Goal: Purchase product/service

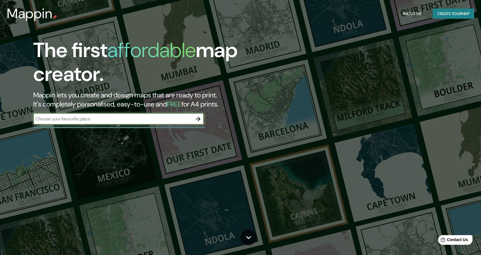
click at [142, 121] on input "text" at bounding box center [112, 119] width 159 height 7
type input "A"
type input "SANTA CRUZ"
click at [151, 120] on input "SANTA CRUZ" at bounding box center [112, 119] width 159 height 7
click at [71, 127] on div at bounding box center [119, 127] width 172 height 1
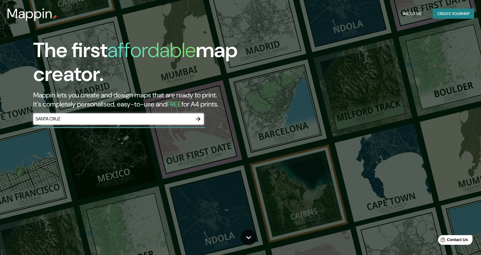
click at [79, 121] on input "SANTA CRUZ" at bounding box center [112, 119] width 159 height 7
click at [202, 119] on button "button" at bounding box center [198, 118] width 11 height 11
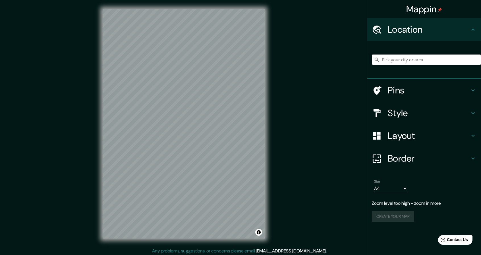
click at [408, 57] on input "Pick your city or area" at bounding box center [426, 60] width 109 height 10
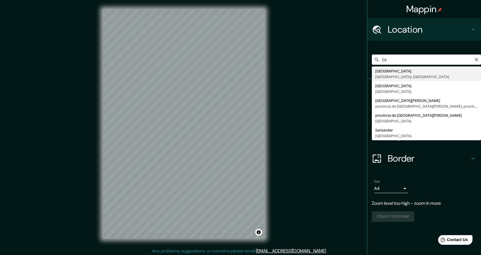
type input "S"
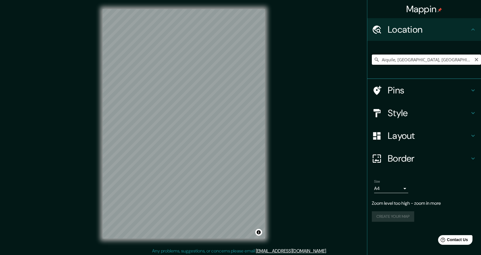
click at [442, 59] on input "Aiquile, [GEOGRAPHIC_DATA], [GEOGRAPHIC_DATA]" at bounding box center [426, 60] width 109 height 10
click at [441, 58] on input "Aiquile, [GEOGRAPHIC_DATA], [GEOGRAPHIC_DATA]" at bounding box center [426, 60] width 109 height 10
click at [380, 62] on input "Aiquile, [GEOGRAPHIC_DATA], [GEOGRAPHIC_DATA]" at bounding box center [426, 60] width 109 height 10
click at [376, 57] on input "Aiquile, [GEOGRAPHIC_DATA], [GEOGRAPHIC_DATA]" at bounding box center [426, 60] width 109 height 10
click at [418, 60] on input "Aiquile, [GEOGRAPHIC_DATA], [GEOGRAPHIC_DATA]" at bounding box center [426, 60] width 109 height 10
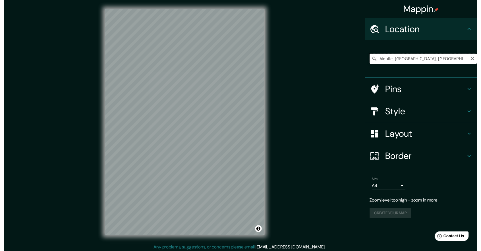
scroll to position [0, 4]
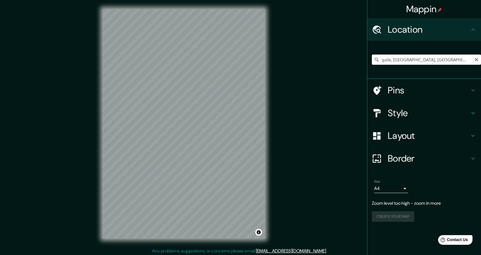
drag, startPoint x: 466, startPoint y: 61, endPoint x: 474, endPoint y: 61, distance: 7.7
click at [474, 61] on input "Aiquile, [GEOGRAPHIC_DATA], [GEOGRAPHIC_DATA]" at bounding box center [426, 60] width 109 height 10
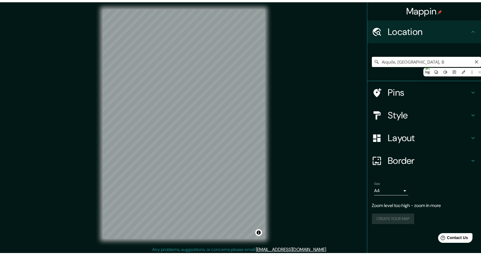
scroll to position [0, 0]
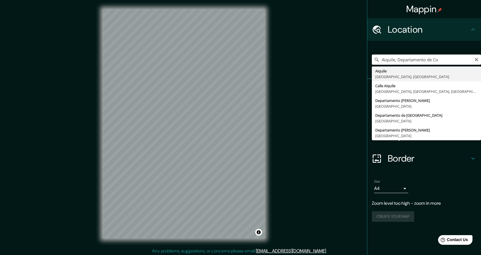
type input "Aiquile, [GEOGRAPHIC_DATA], [GEOGRAPHIC_DATA]"
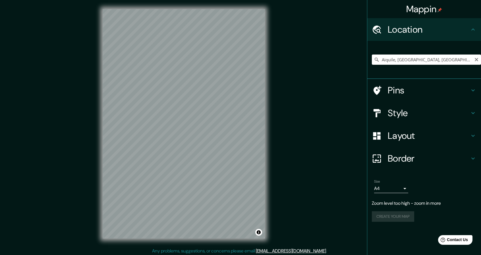
click at [402, 92] on h4 "Pins" at bounding box center [429, 90] width 82 height 11
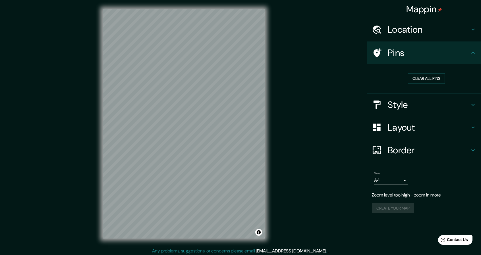
click at [396, 54] on h4 "Pins" at bounding box center [429, 52] width 82 height 11
click at [458, 28] on h4 "Location" at bounding box center [429, 29] width 82 height 11
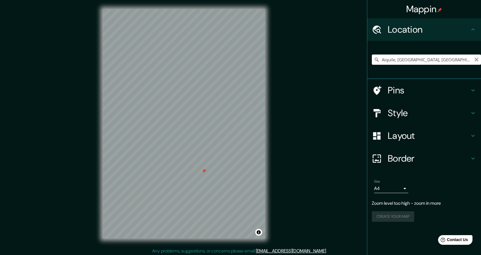
click at [477, 61] on icon "Clear" at bounding box center [476, 59] width 5 height 5
click at [390, 60] on input "Pick your city or area" at bounding box center [426, 60] width 109 height 10
type input "a"
type input "Aiquile, [GEOGRAPHIC_DATA], [GEOGRAPHIC_DATA]"
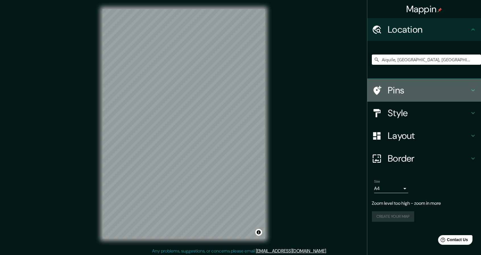
click at [424, 96] on h4 "Pins" at bounding box center [429, 90] width 82 height 11
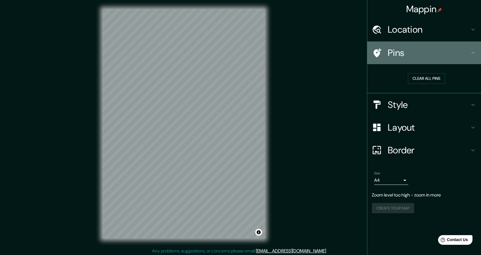
click at [453, 56] on h4 "Pins" at bounding box center [429, 52] width 82 height 11
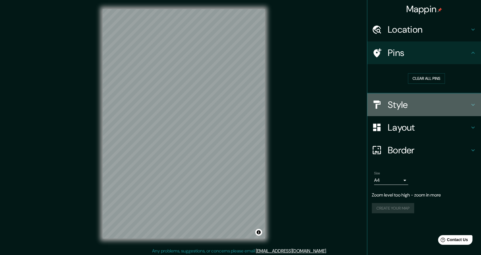
click at [437, 108] on h4 "Style" at bounding box center [429, 104] width 82 height 11
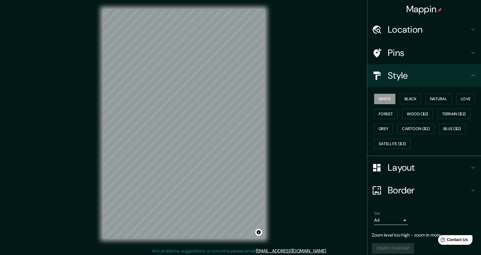
click at [440, 81] on h4 "Style" at bounding box center [429, 75] width 82 height 11
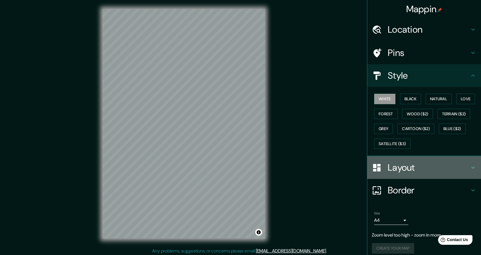
click at [427, 171] on h4 "Layout" at bounding box center [429, 167] width 82 height 11
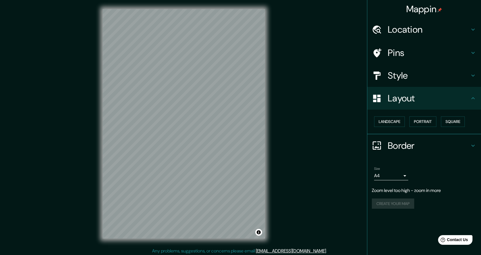
click at [425, 147] on h4 "Border" at bounding box center [429, 145] width 82 height 11
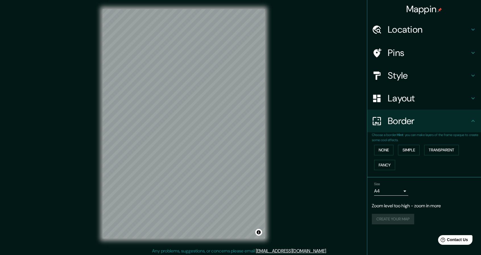
click at [430, 126] on h4 "Border" at bounding box center [429, 120] width 82 height 11
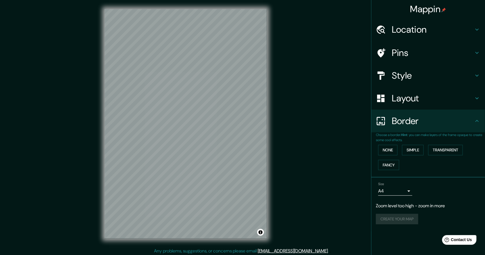
click at [402, 190] on body "Mappin Location [GEOGRAPHIC_DATA], [GEOGRAPHIC_DATA], [GEOGRAPHIC_DATA] [GEOGRA…" at bounding box center [242, 127] width 485 height 255
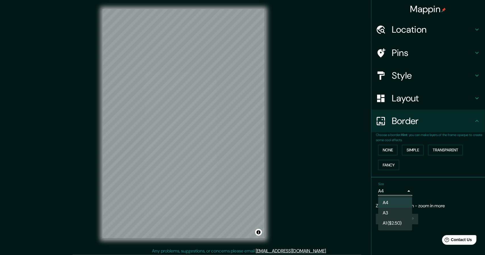
click at [411, 189] on div at bounding box center [242, 127] width 485 height 255
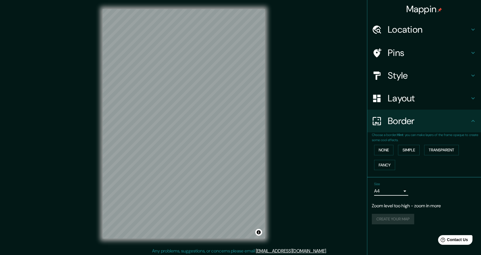
click at [437, 187] on div "Size A4 single" at bounding box center [424, 189] width 105 height 18
